Goal: Check status: Check status

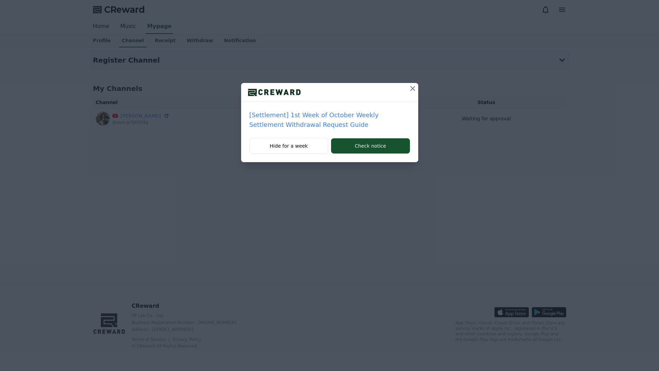
click at [414, 87] on icon at bounding box center [412, 88] width 5 height 5
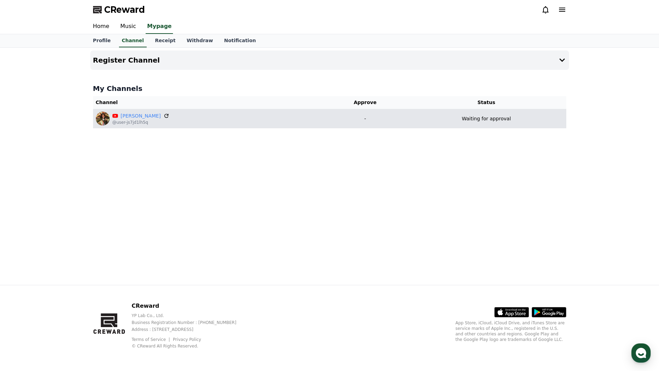
click at [163, 116] on icon at bounding box center [166, 116] width 6 height 6
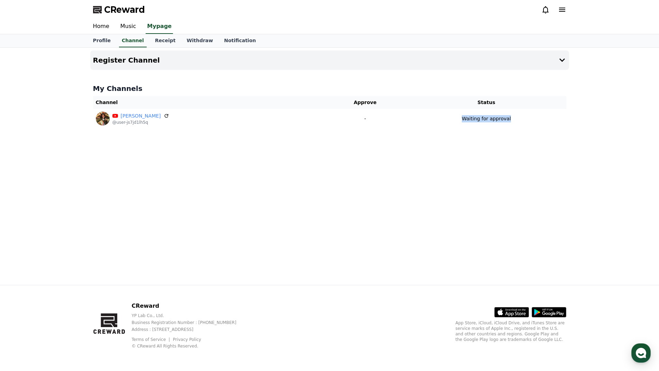
drag, startPoint x: 445, startPoint y: 119, endPoint x: 575, endPoint y: 119, distance: 129.7
click at [575, 119] on div "Register Channel My Channels Channel Approve Status [PERSON_NAME] @user-js7jd1l…" at bounding box center [329, 166] width 659 height 237
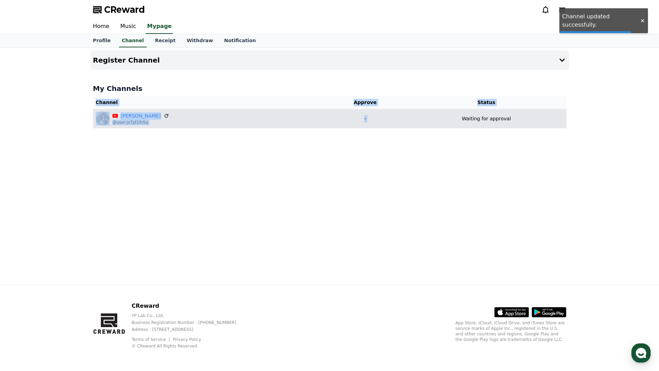
click at [519, 119] on div "Waiting for approval" at bounding box center [486, 118] width 154 height 7
drag, startPoint x: 496, startPoint y: 119, endPoint x: 426, endPoint y: 119, distance: 70.9
click at [426, 119] on div "Waiting for approval" at bounding box center [486, 118] width 154 height 7
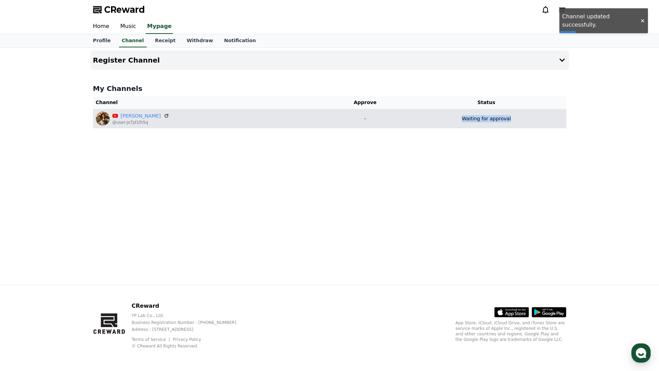
click at [469, 119] on p "Waiting for approval" at bounding box center [486, 118] width 49 height 7
drag, startPoint x: 458, startPoint y: 120, endPoint x: 522, endPoint y: 114, distance: 64.6
click at [522, 114] on td "Waiting for approval" at bounding box center [485, 118] width 159 height 19
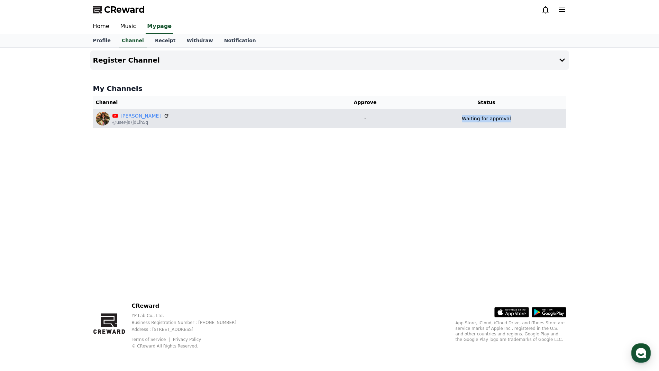
click at [492, 116] on p "Waiting for approval" at bounding box center [486, 118] width 49 height 7
drag, startPoint x: 442, startPoint y: 116, endPoint x: 485, endPoint y: 116, distance: 42.9
click at [444, 116] on div "Waiting for approval" at bounding box center [486, 118] width 154 height 7
click at [485, 116] on p "Waiting for approval" at bounding box center [486, 118] width 49 height 7
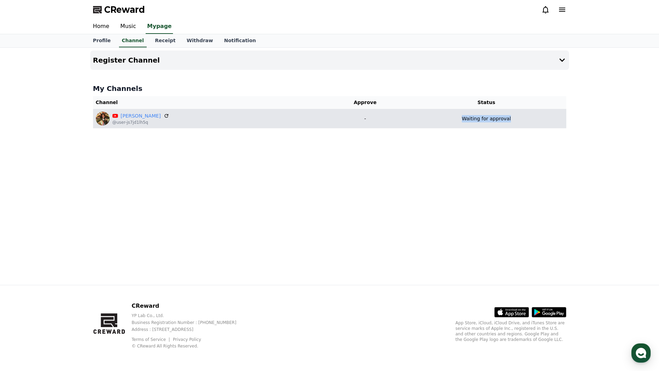
click at [485, 116] on p "Waiting for approval" at bounding box center [486, 118] width 49 height 7
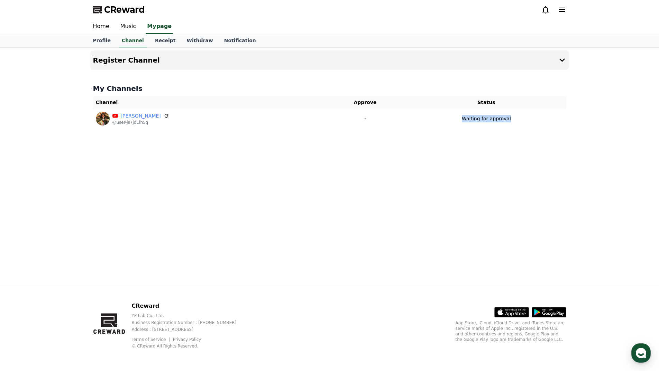
click at [454, 137] on div "Register Channel My Channels Channel Approve Status [PERSON_NAME] @user-js7jd1l…" at bounding box center [330, 166] width 484 height 237
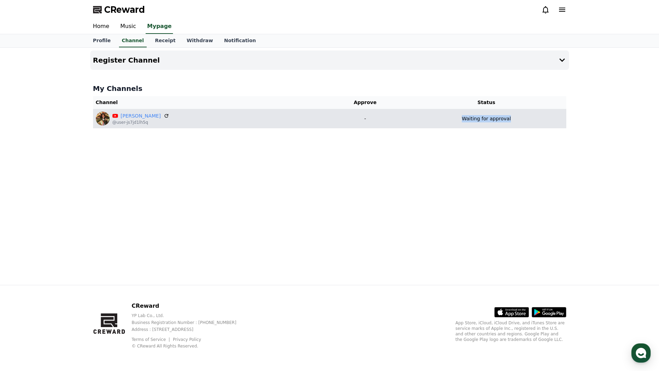
click at [475, 117] on p "Waiting for approval" at bounding box center [486, 118] width 49 height 7
drag, startPoint x: 468, startPoint y: 138, endPoint x: 473, endPoint y: 121, distance: 18.0
click at [469, 134] on div "Register Channel My Channels Channel Approve Status [PERSON_NAME] @user-js7jd1l…" at bounding box center [330, 166] width 484 height 237
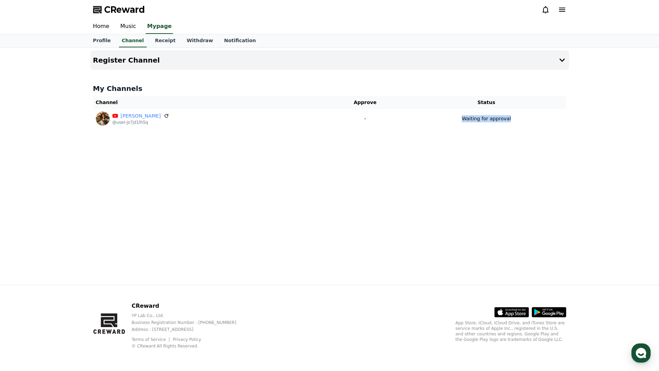
drag, startPoint x: 473, startPoint y: 121, endPoint x: 465, endPoint y: 140, distance: 20.9
click at [473, 121] on p "Waiting for approval" at bounding box center [486, 118] width 49 height 7
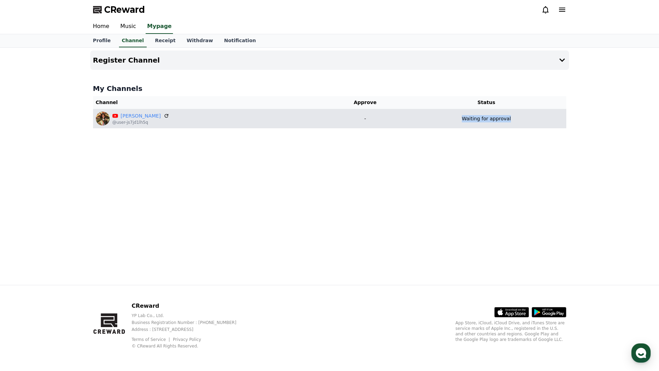
drag, startPoint x: 465, startPoint y: 140, endPoint x: 479, endPoint y: 116, distance: 27.6
click at [465, 139] on div "Register Channel My Channels Channel Approve Status [PERSON_NAME] @user-js7jd1l…" at bounding box center [330, 166] width 484 height 237
drag, startPoint x: 478, startPoint y: 116, endPoint x: 475, endPoint y: 127, distance: 11.1
click at [478, 117] on p "Waiting for approval" at bounding box center [486, 118] width 49 height 7
drag, startPoint x: 463, startPoint y: 144, endPoint x: 479, endPoint y: 113, distance: 35.0
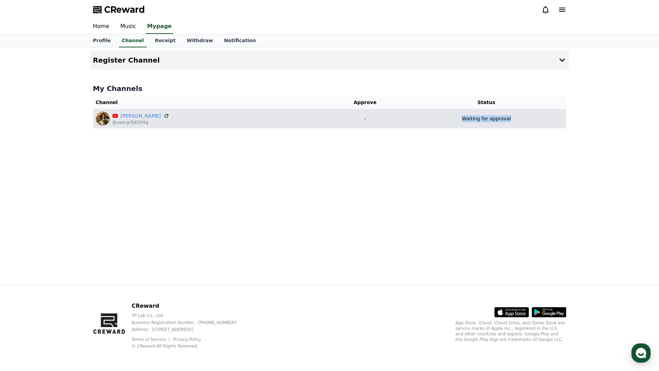
click at [466, 138] on div "Register Channel My Channels Channel Approve Status [PERSON_NAME] @user-js7jd1l…" at bounding box center [330, 166] width 484 height 237
click at [479, 113] on td "Waiting for approval" at bounding box center [485, 118] width 159 height 19
drag, startPoint x: 467, startPoint y: 134, endPoint x: 472, endPoint y: 118, distance: 16.3
click at [467, 132] on div "Register Channel My Channels Channel Approve Status [PERSON_NAME] @user-js7jd1l…" at bounding box center [330, 166] width 484 height 237
click at [472, 118] on p "Waiting for approval" at bounding box center [486, 118] width 49 height 7
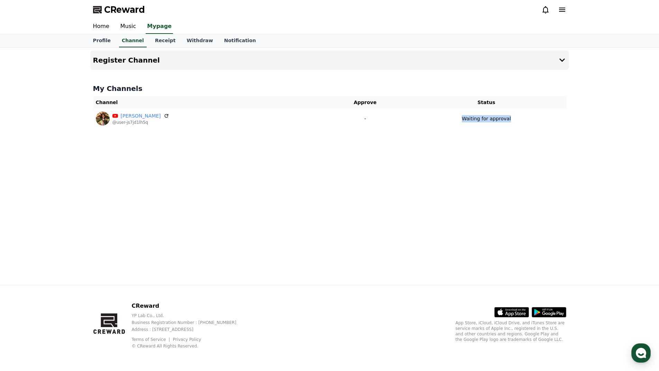
click at [457, 144] on div "Register Channel My Channels Channel Approve Status [PERSON_NAME] @user-js7jd1l…" at bounding box center [330, 166] width 484 height 237
